Goal: Task Accomplishment & Management: Use online tool/utility

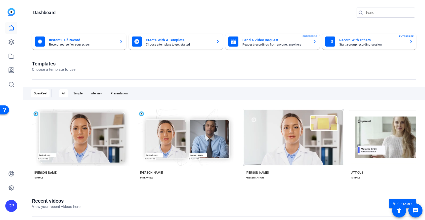
click at [74, 41] on mat-card-title "Instant Self Record" at bounding box center [82, 40] width 66 height 6
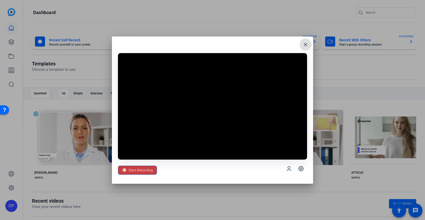
click at [147, 172] on span "Start Recording" at bounding box center [141, 170] width 24 height 10
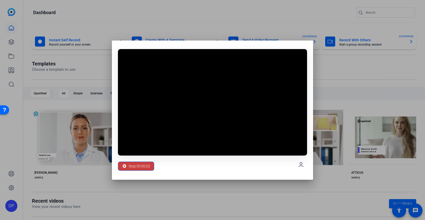
click at [136, 166] on span "Stop 00:00:02" at bounding box center [140, 166] width 22 height 10
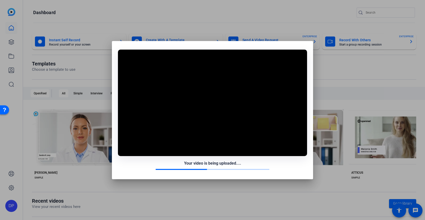
click at [197, 143] on video at bounding box center [212, 103] width 189 height 106
click at [218, 194] on div at bounding box center [212, 110] width 425 height 220
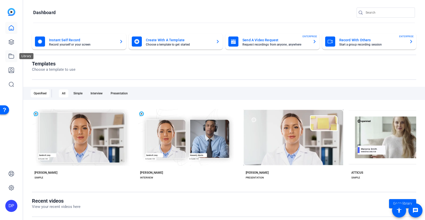
click at [12, 61] on link at bounding box center [11, 56] width 12 height 12
click at [12, 60] on link at bounding box center [11, 56] width 12 height 12
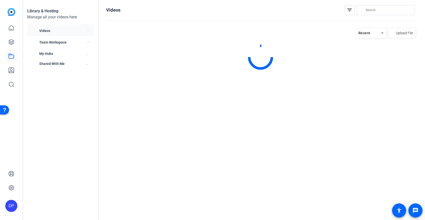
click at [11, 56] on icon at bounding box center [11, 56] width 6 height 6
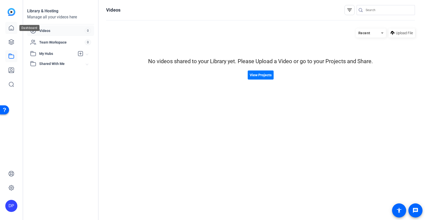
click at [13, 29] on icon at bounding box center [11, 28] width 6 height 6
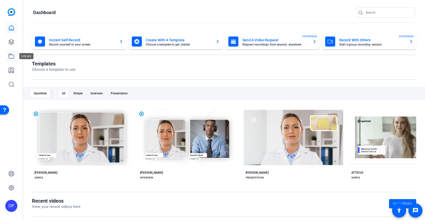
click at [14, 57] on link at bounding box center [11, 56] width 12 height 12
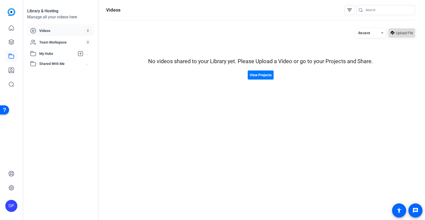
click at [408, 34] on span "Upload File" at bounding box center [404, 32] width 17 height 5
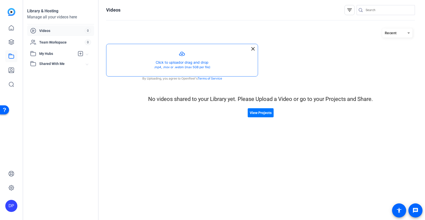
click at [195, 61] on button "button" at bounding box center [181, 60] width 151 height 32
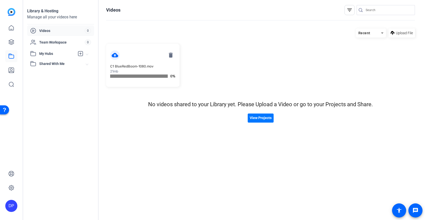
click at [141, 124] on hosting-listing "Recent Upload File cloud_upload delete C1 BlueRedBoom-1080.mov 21mb 0% No video…" at bounding box center [260, 119] width 309 height 186
click at [172, 59] on mat-icon "delete" at bounding box center [171, 55] width 10 height 10
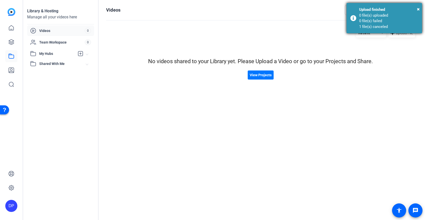
click at [417, 8] on div "Upload finished" at bounding box center [388, 10] width 59 height 6
